Goal: Information Seeking & Learning: Learn about a topic

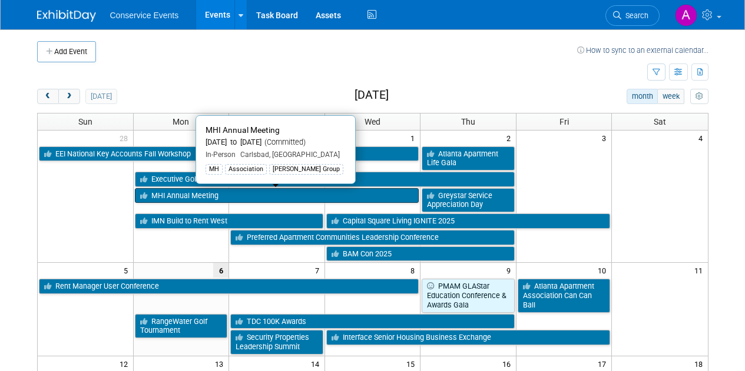
click at [308, 193] on link "MHI Annual Meeting" at bounding box center [277, 195] width 284 height 15
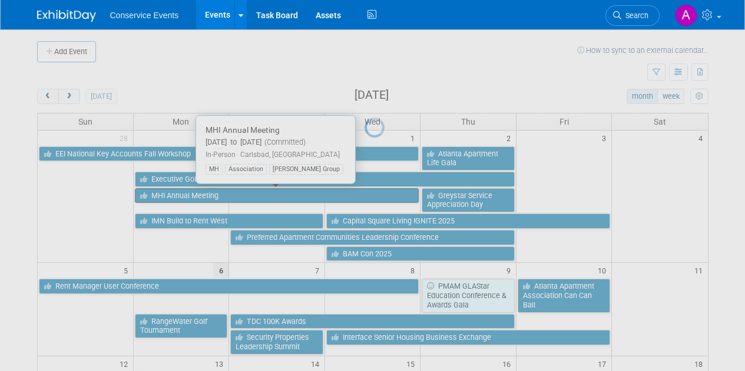
scroll to position [70, 0]
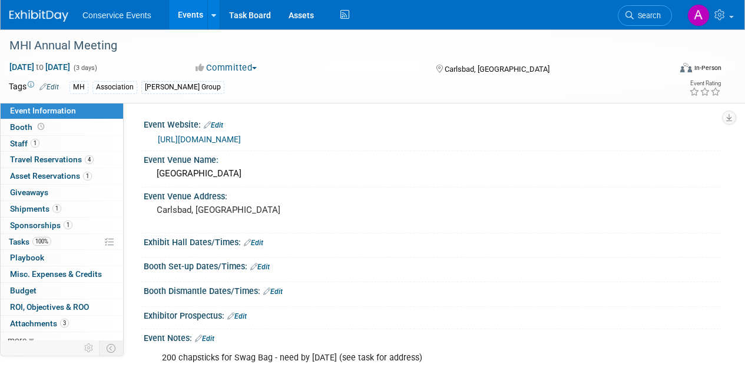
click at [187, 21] on link "Events" at bounding box center [190, 14] width 43 height 29
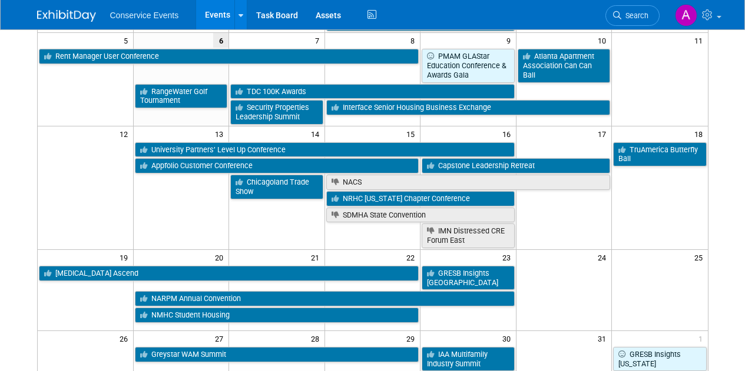
scroll to position [249, 0]
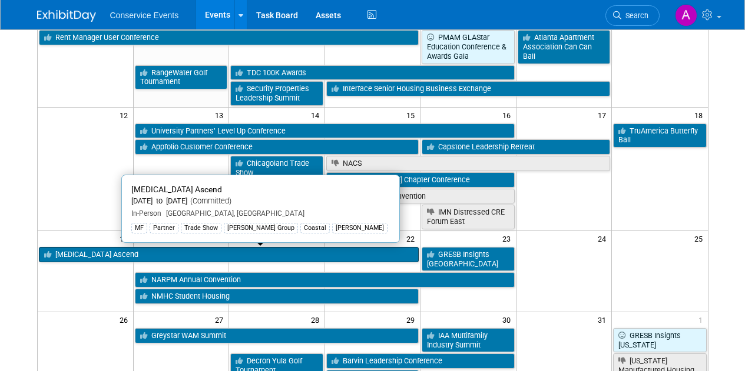
click at [115, 250] on link "[MEDICAL_DATA] Ascend" at bounding box center [229, 254] width 380 height 15
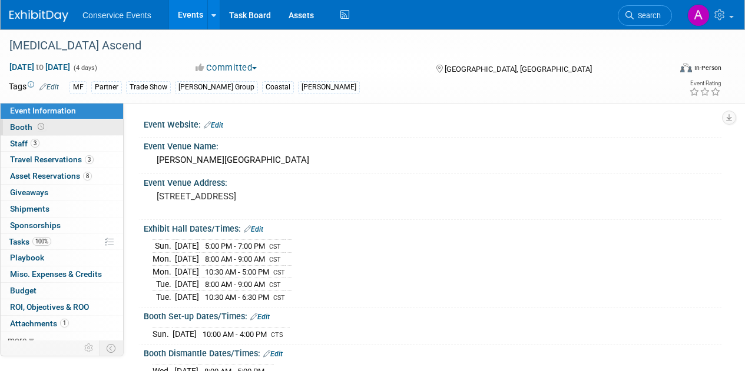
click at [23, 128] on span "Booth" at bounding box center [28, 126] width 36 height 9
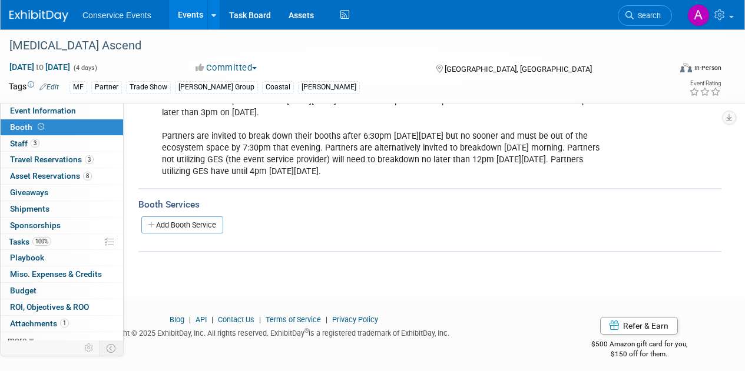
scroll to position [637, 0]
click at [48, 190] on span "Giveaways 0" at bounding box center [29, 192] width 38 height 9
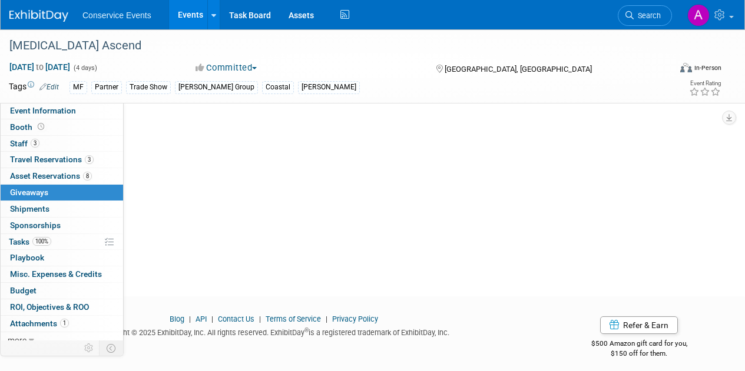
scroll to position [0, 0]
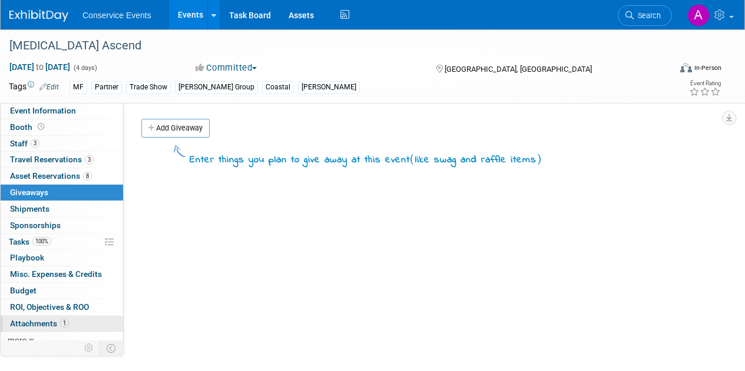
click at [39, 322] on span "Attachments 1" at bounding box center [39, 323] width 59 height 9
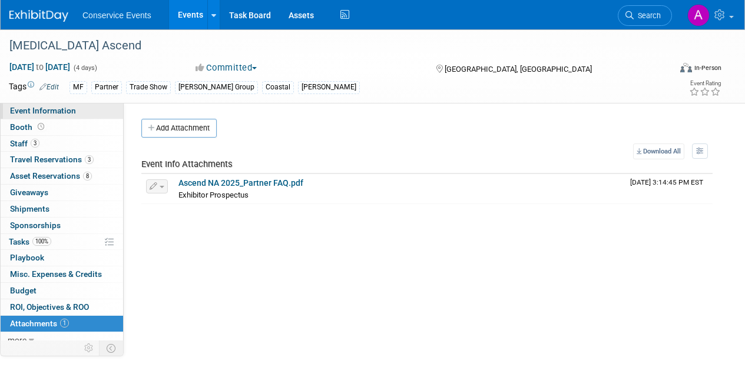
click at [67, 111] on span "Event Information" at bounding box center [43, 110] width 66 height 9
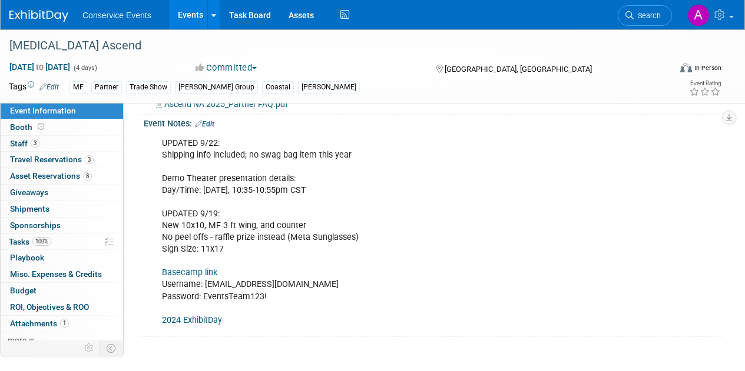
scroll to position [294, 0]
